Goal: Transaction & Acquisition: Obtain resource

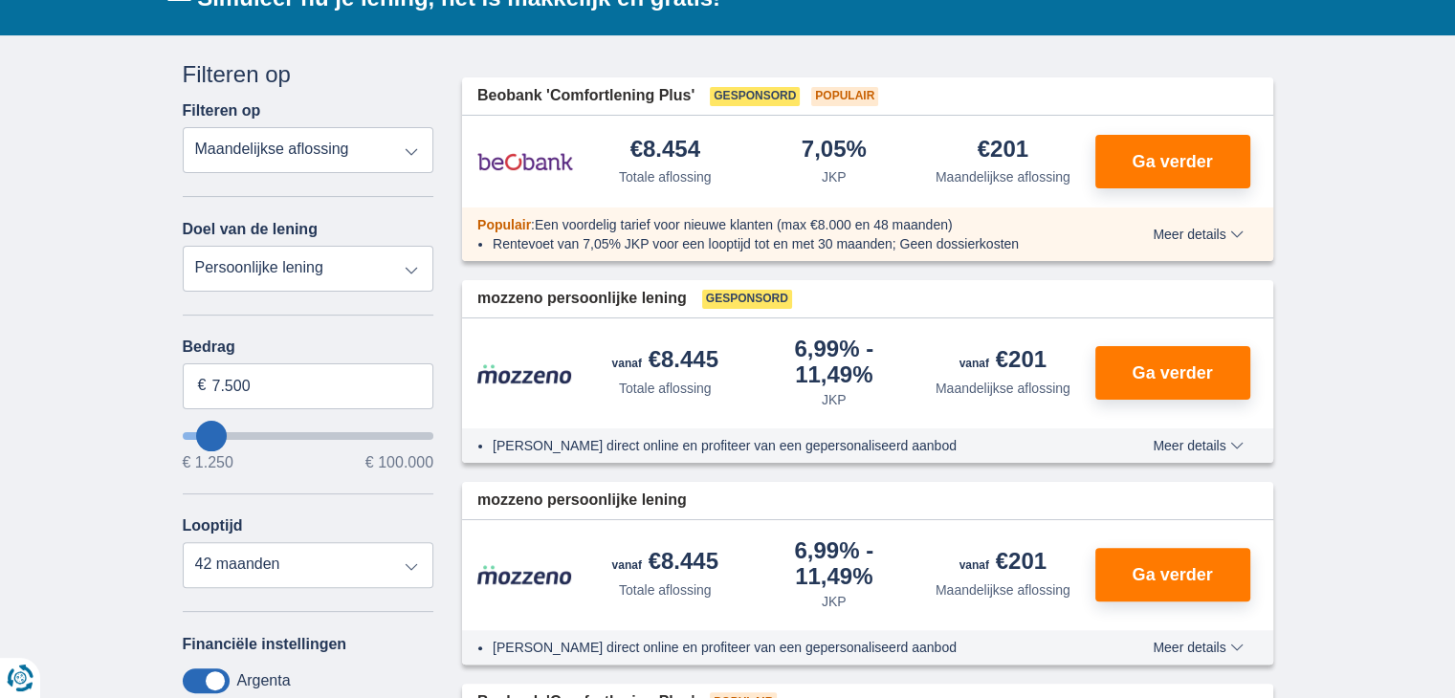
scroll to position [383, 0]
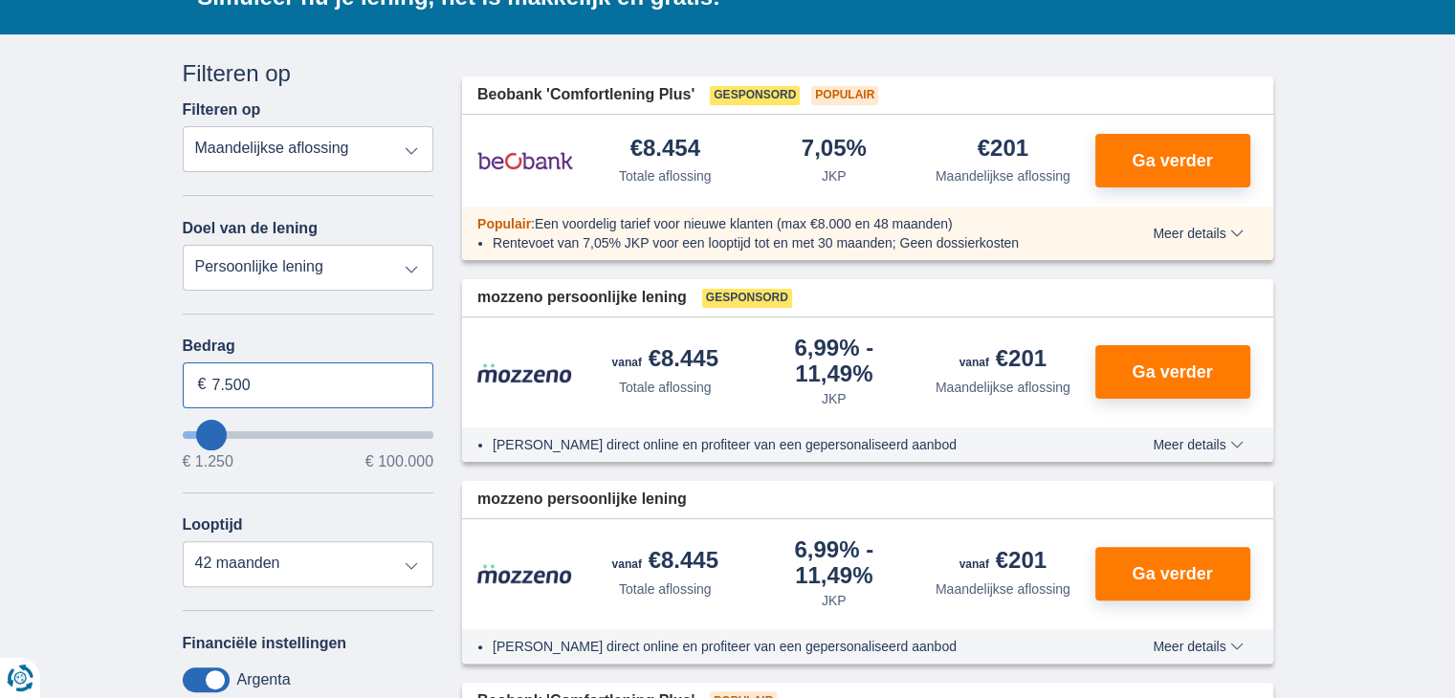
click at [340, 382] on input "7.500" at bounding box center [309, 386] width 252 height 46
type input "7"
type input "10.000"
type input "10250"
select select "48"
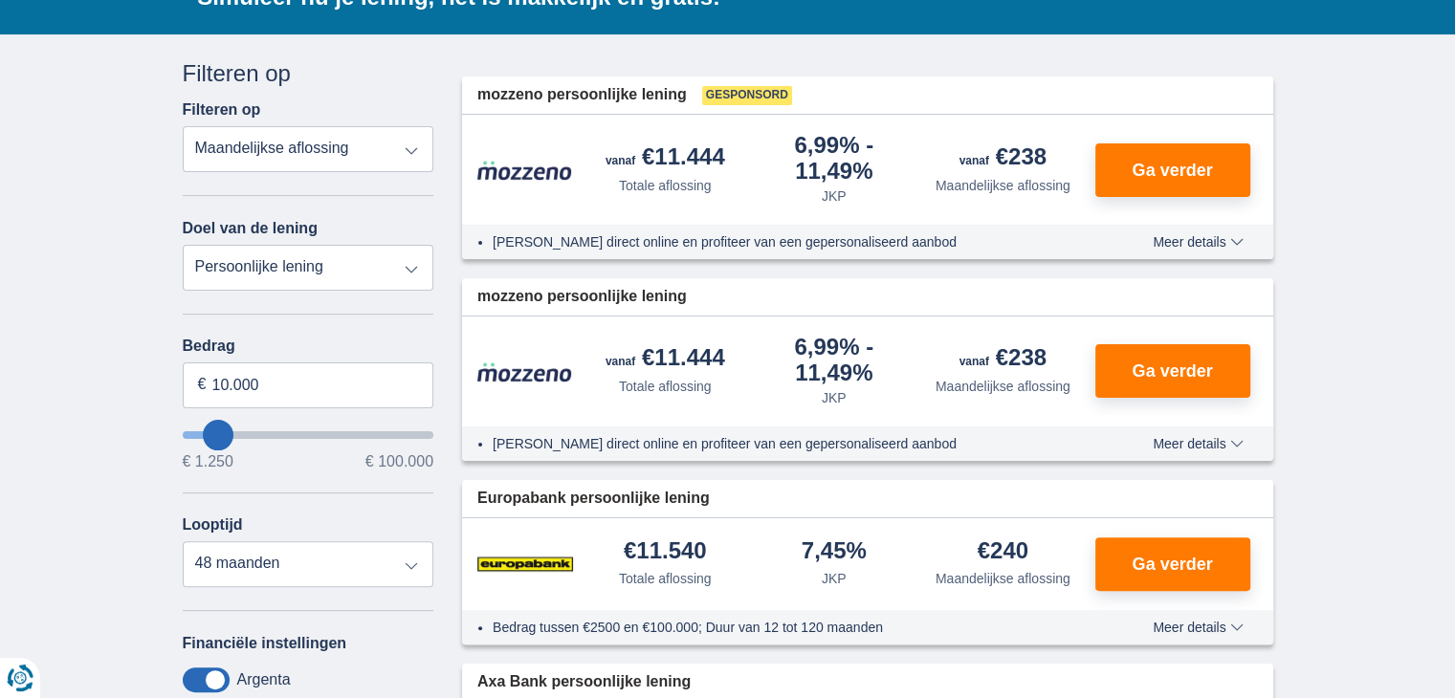
click at [347, 312] on div "Annuleren Filters Filteren op Filteren op Totale aflossing JKP Maandelijkse afl…" at bounding box center [309, 497] width 252 height 881
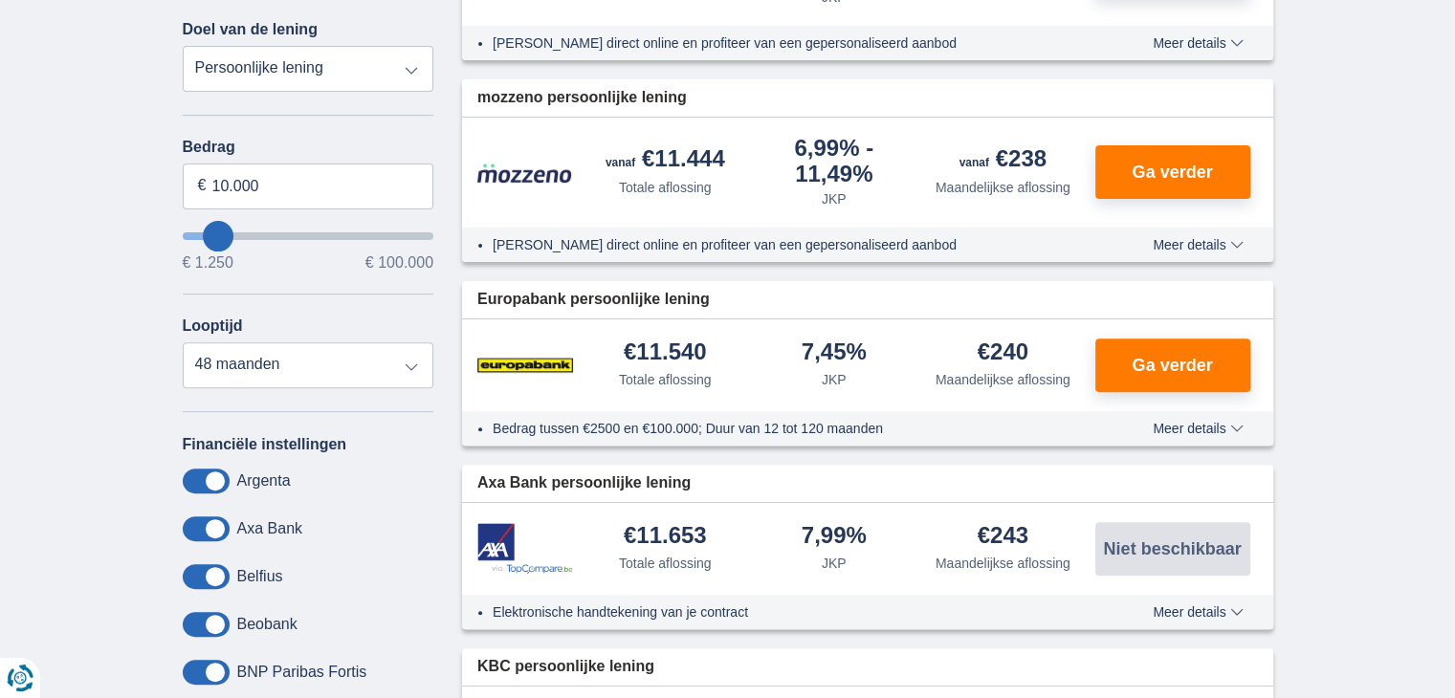
scroll to position [574, 0]
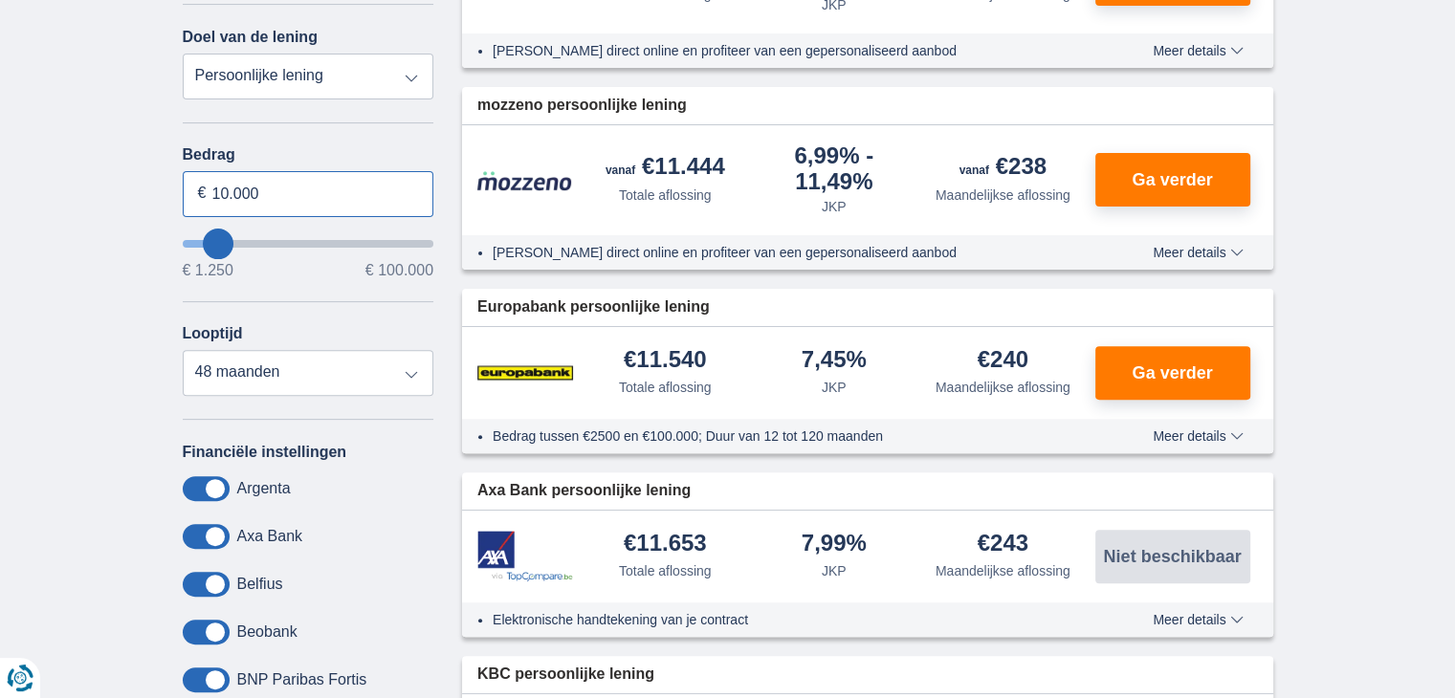
click at [285, 187] on input "10.000" at bounding box center [309, 194] width 252 height 46
type input "11.000"
type input "11250"
click at [322, 287] on div "Bedrag 11.000 € € 1.250 € 100.000 Looptijd 12 maanden 18 maanden 24 maanden 30 …" at bounding box center [309, 271] width 252 height 250
select select "60"
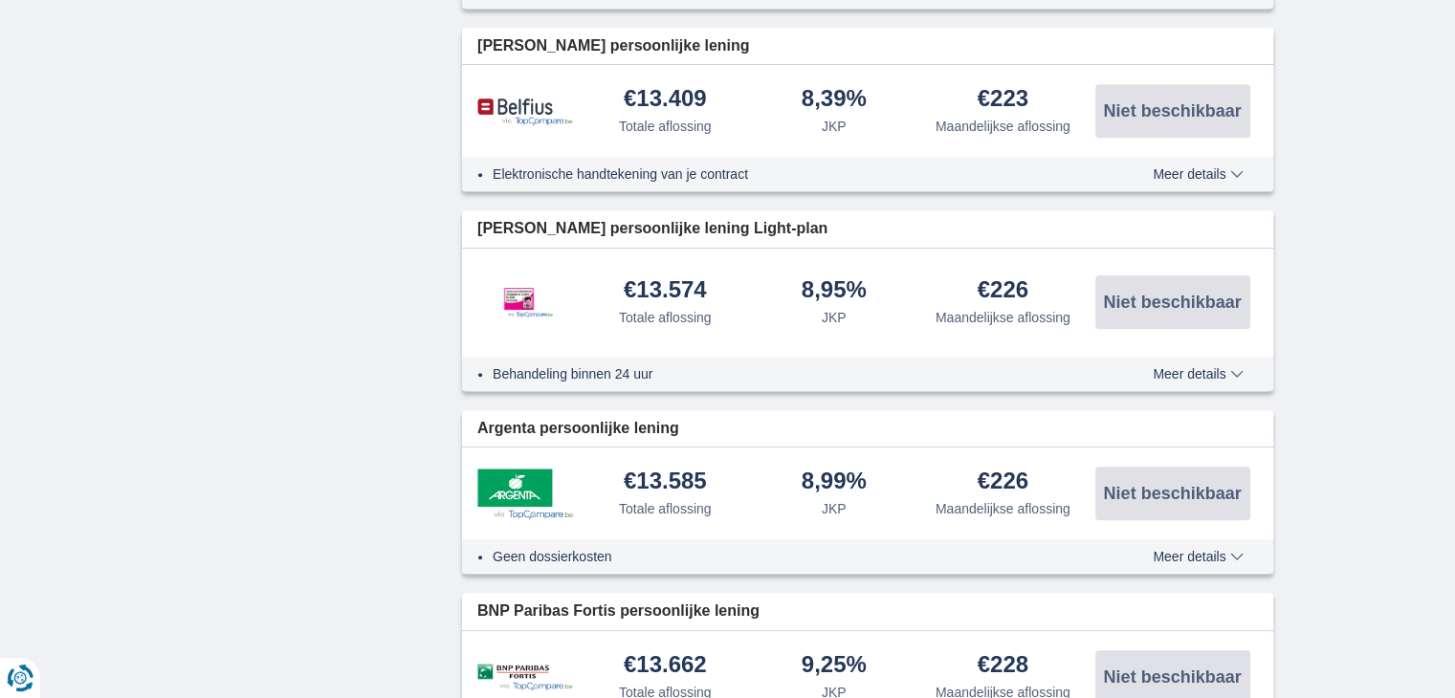
scroll to position [1340, 0]
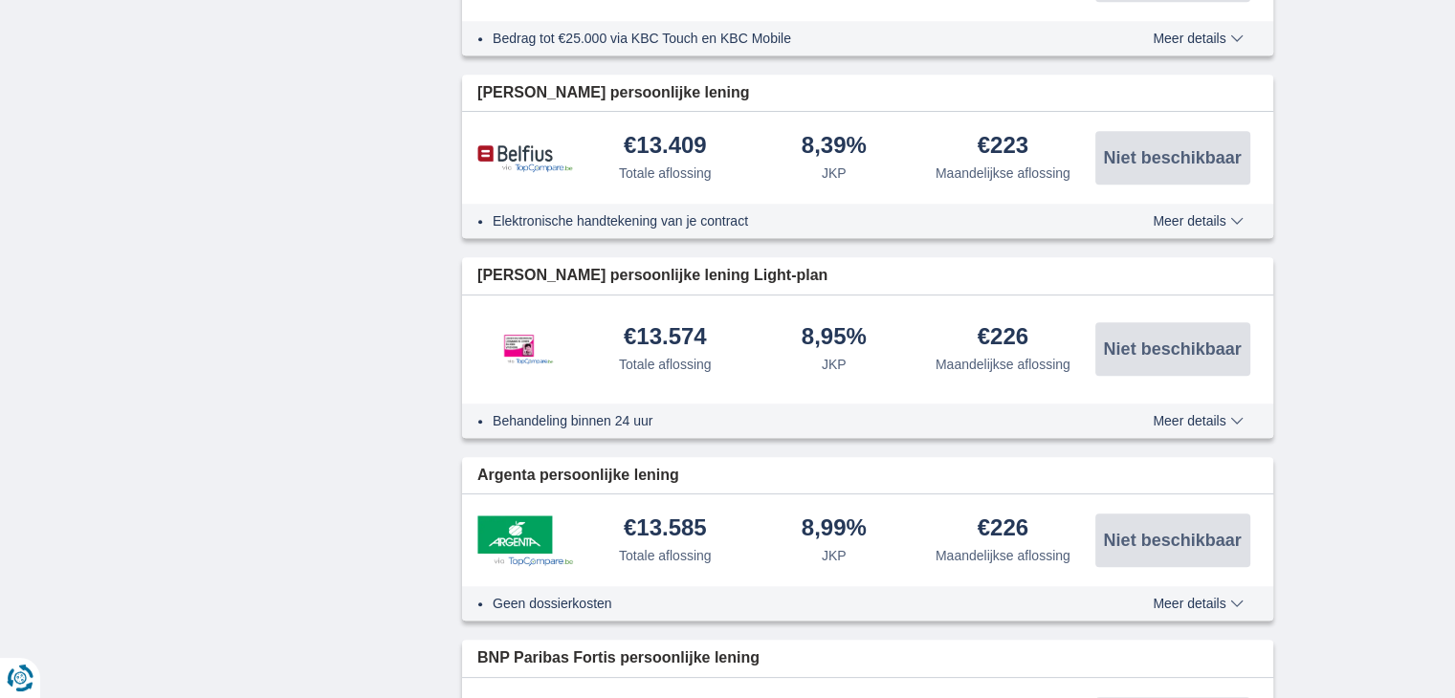
drag, startPoint x: 0, startPoint y: 12, endPoint x: 106, endPoint y: 181, distance: 199.1
click at [106, 181] on div "× widget.non-eligible-application.title widget.non-eligible-application.text no…" at bounding box center [727, 454] width 1455 height 2753
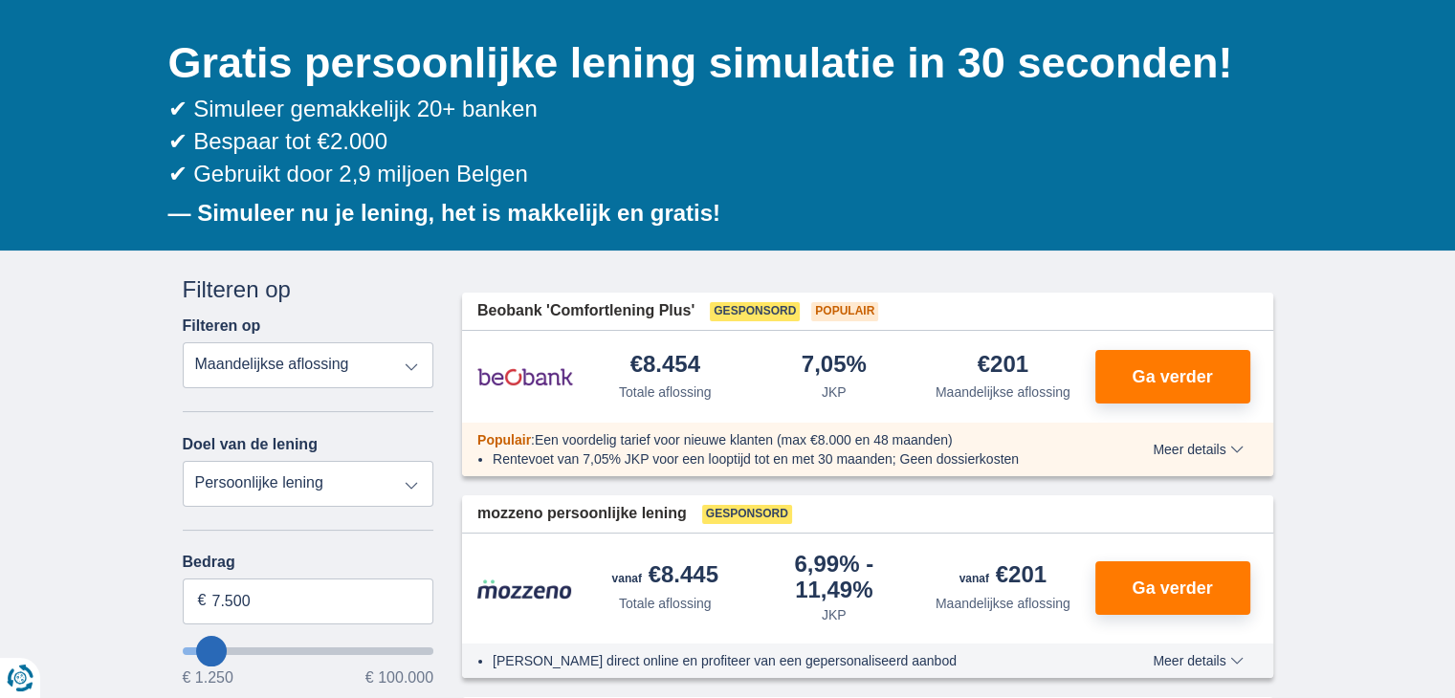
scroll to position [287, 0]
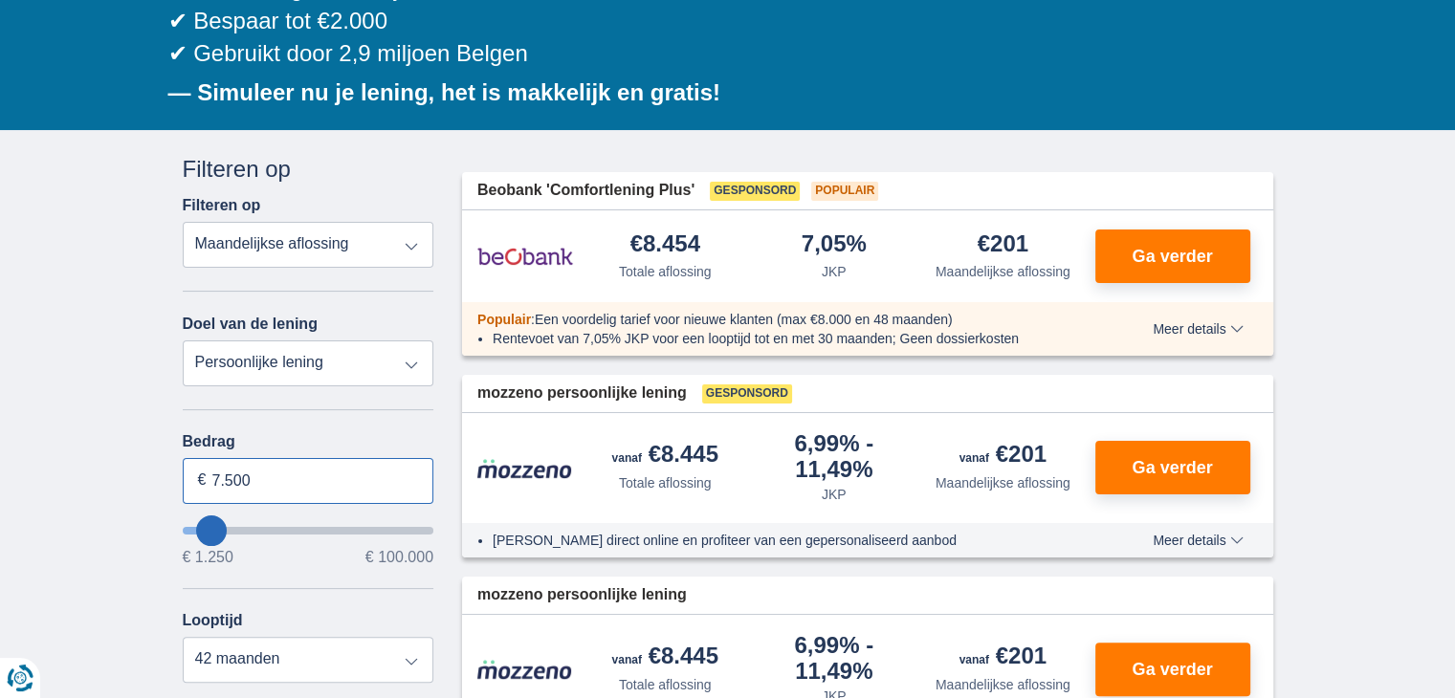
click at [279, 486] on input "7.500" at bounding box center [309, 481] width 252 height 46
type input "7"
type input "11.000"
type input "11250"
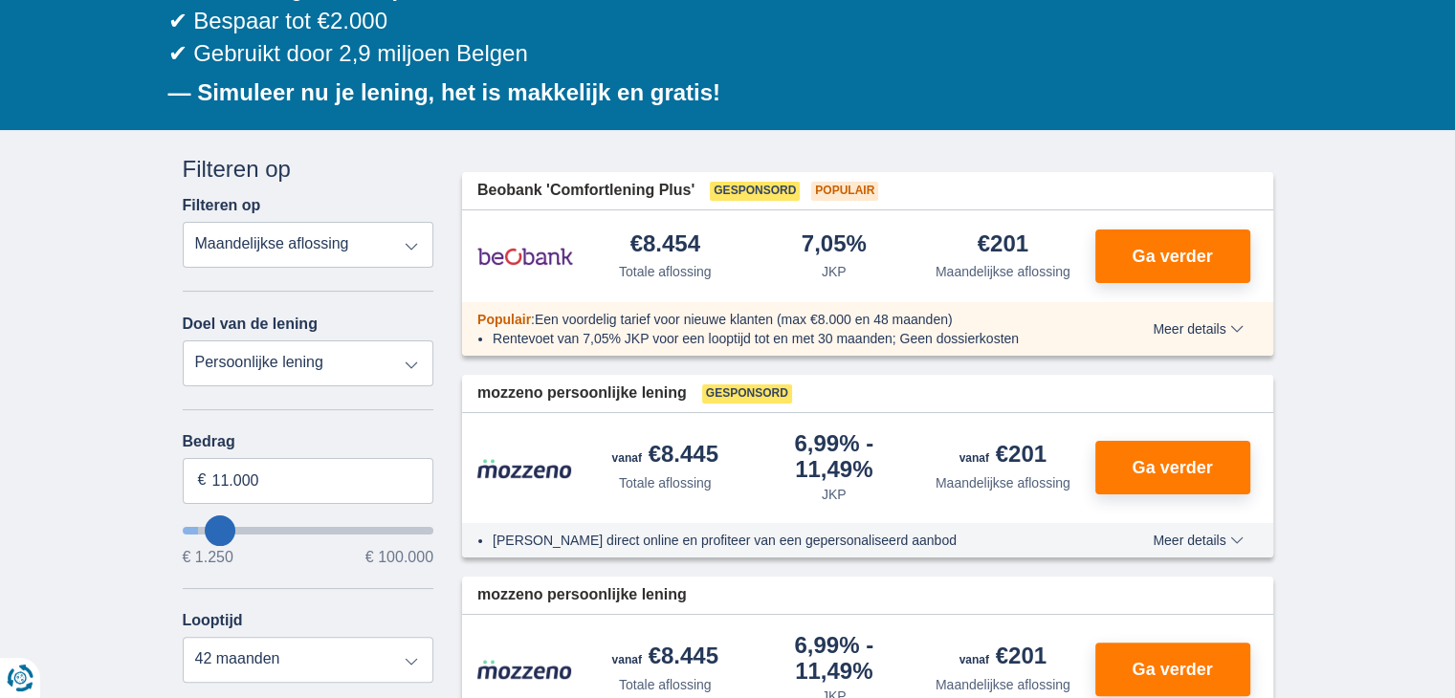
select select "60"
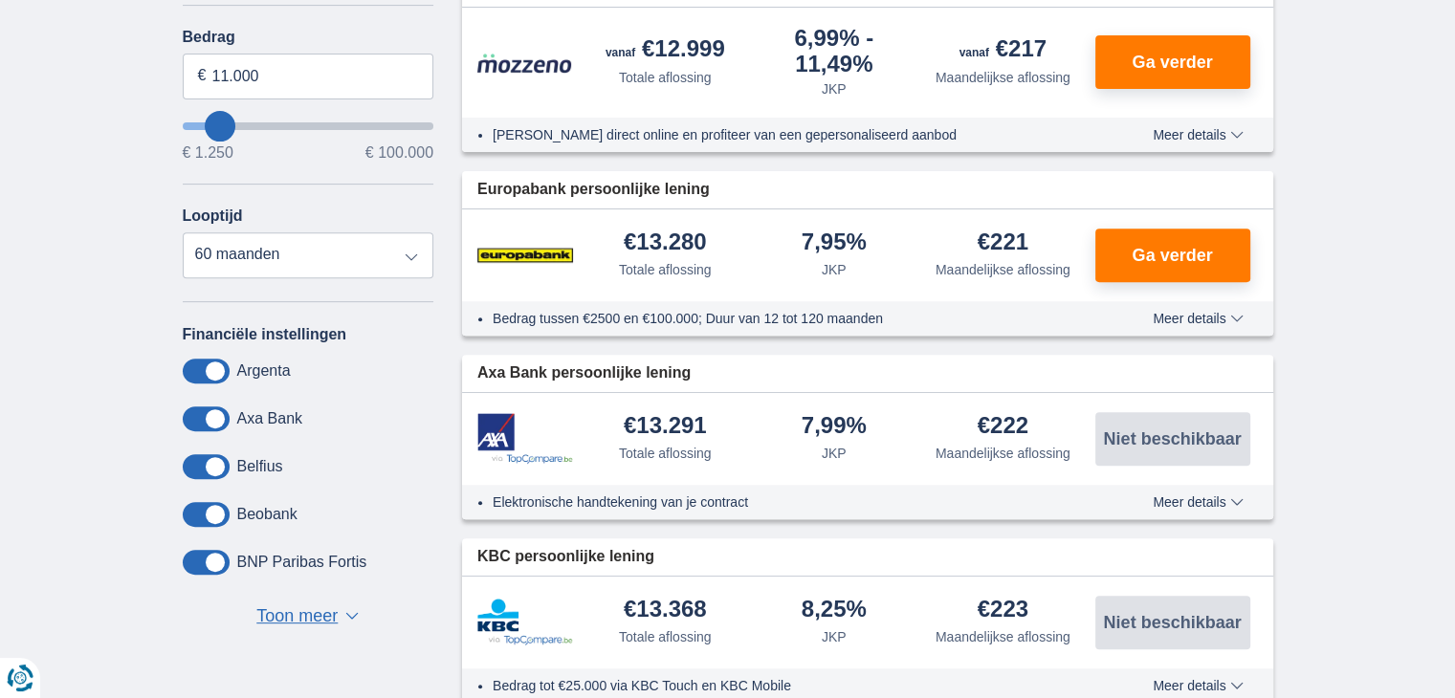
scroll to position [574, 0]
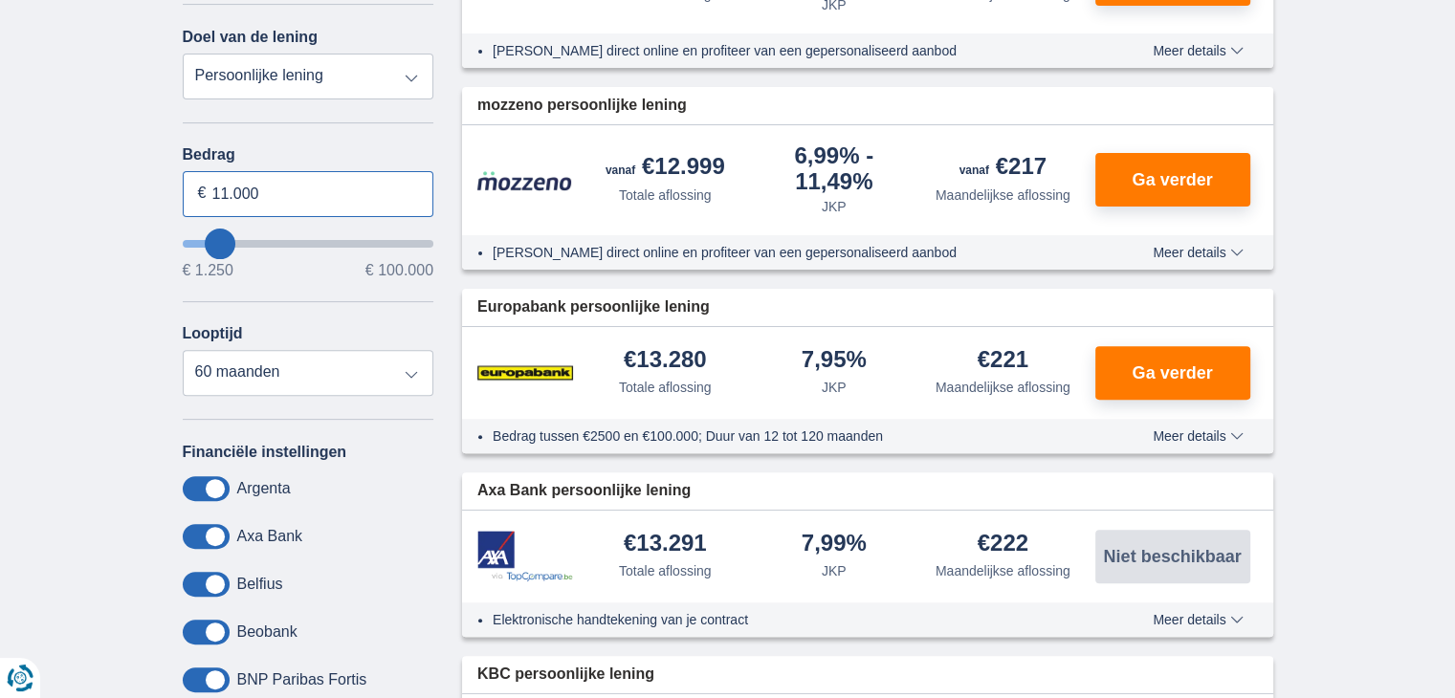
click at [292, 198] on input "11.000" at bounding box center [309, 194] width 252 height 46
type input "1"
type input "8.000"
type input "8250"
select select "48"
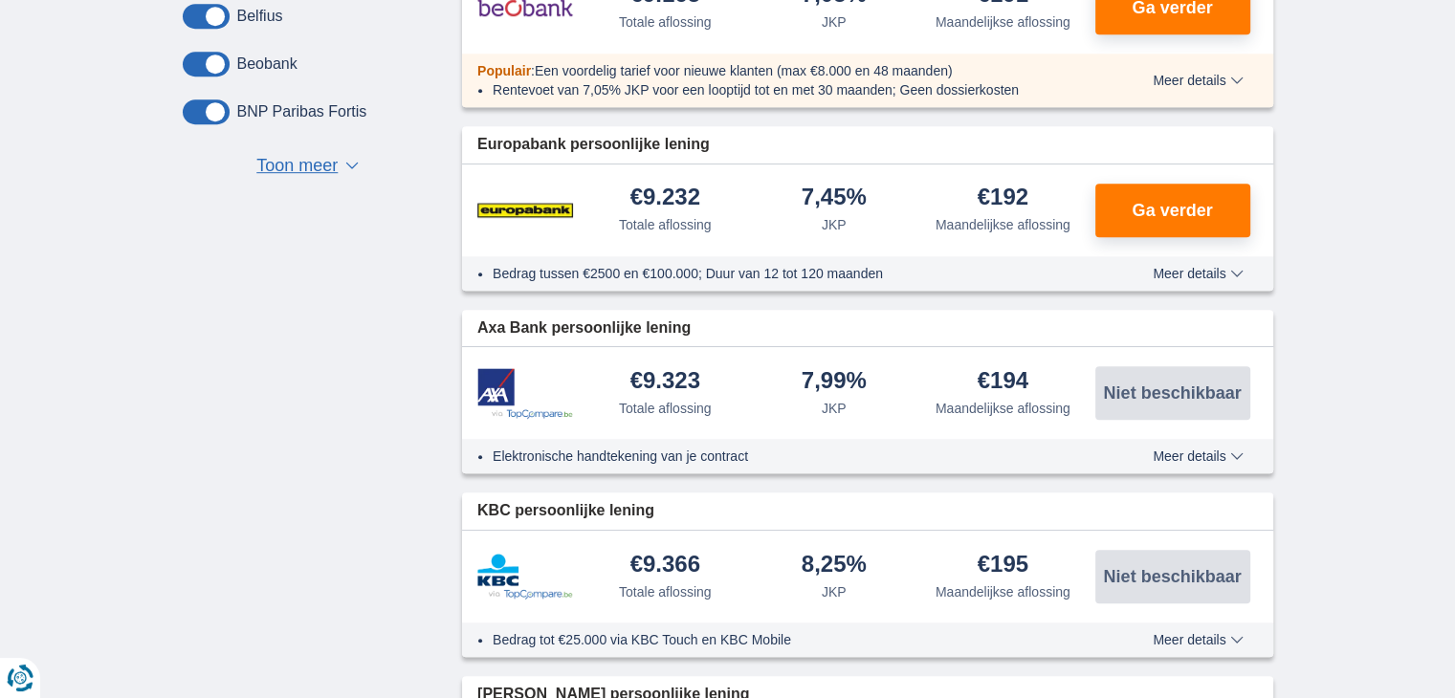
scroll to position [1340, 0]
